Goal: Information Seeking & Learning: Learn about a topic

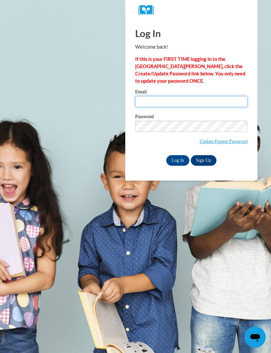
click at [165, 102] on input "Email" at bounding box center [191, 101] width 113 height 11
type input "olsend4@yahoo.com"
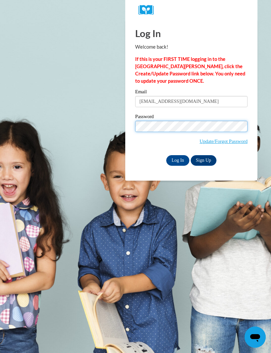
click at [178, 160] on input "Log In" at bounding box center [178, 160] width 23 height 11
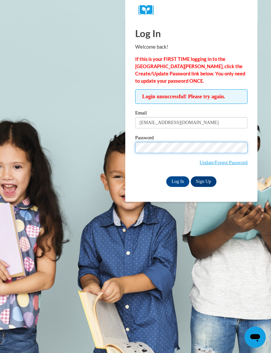
click at [178, 181] on input "Log In" at bounding box center [178, 181] width 23 height 11
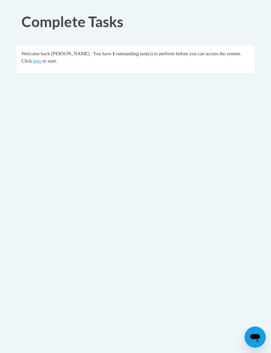
click at [33, 63] on link "here" at bounding box center [37, 60] width 8 height 5
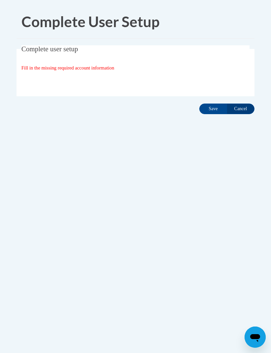
click at [212, 111] on input "Save" at bounding box center [214, 109] width 28 height 11
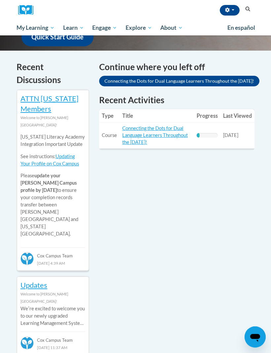
scroll to position [199, 0]
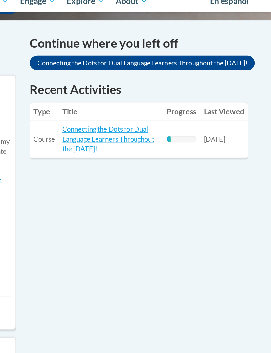
click at [122, 116] on link "Connecting the Dots for Dual Language Learners Throughout the [DATE]!" at bounding box center [155, 126] width 66 height 20
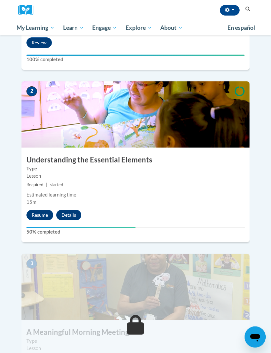
scroll to position [327, 0]
click at [42, 210] on button "Resume" at bounding box center [39, 215] width 27 height 11
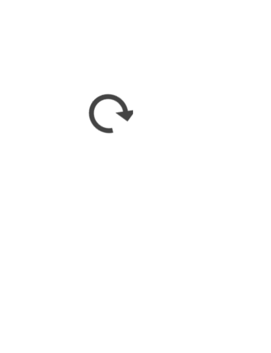
scroll to position [349, 0]
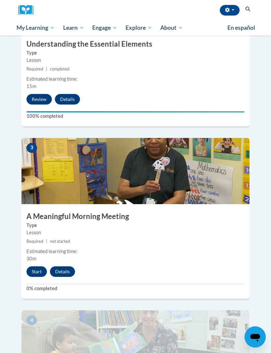
scroll to position [443, 0]
click at [33, 267] on button "Start" at bounding box center [36, 272] width 21 height 11
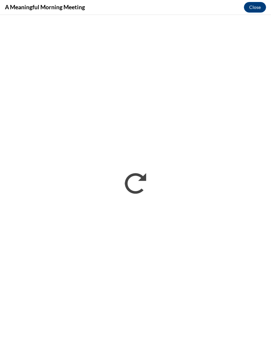
scroll to position [0, 0]
